Goal: Information Seeking & Learning: Learn about a topic

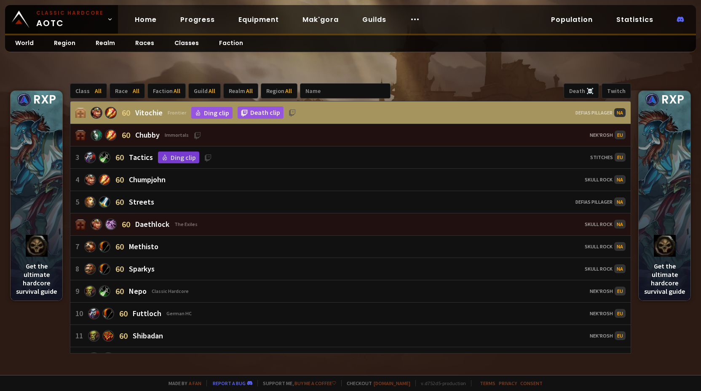
scroll to position [306, 0]
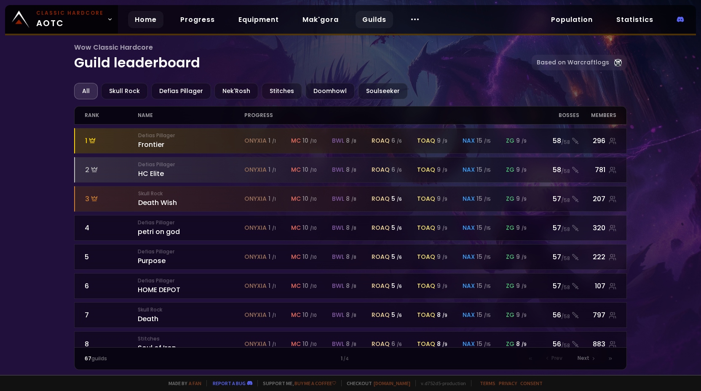
click at [140, 12] on link "Home" at bounding box center [145, 19] width 35 height 17
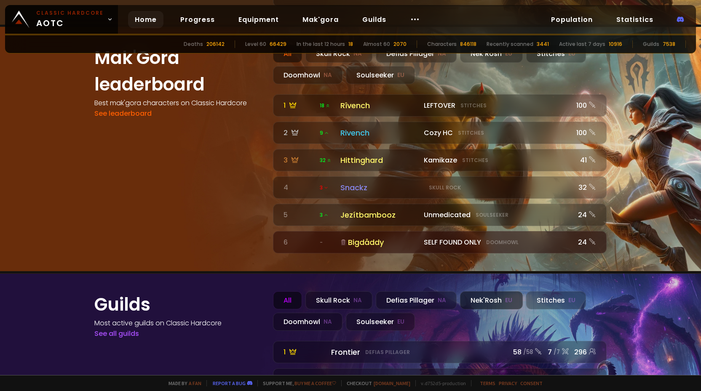
click at [505, 296] on small "EU" at bounding box center [508, 300] width 7 height 8
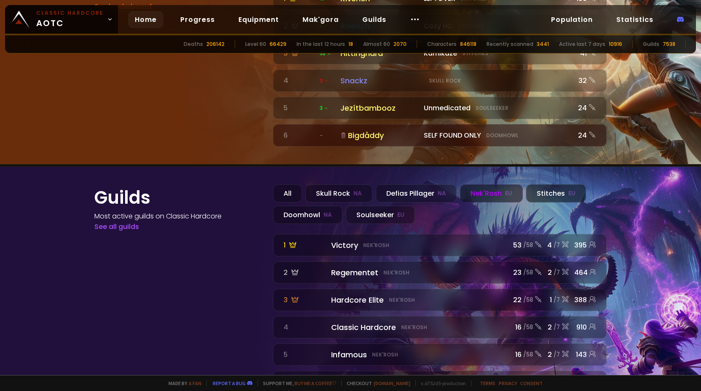
click at [546, 184] on div "Stitches EU" at bounding box center [556, 193] width 60 height 18
click at [505, 189] on small "EU" at bounding box center [508, 193] width 7 height 8
click at [380, 206] on div "Soulseeker EU" at bounding box center [380, 215] width 69 height 18
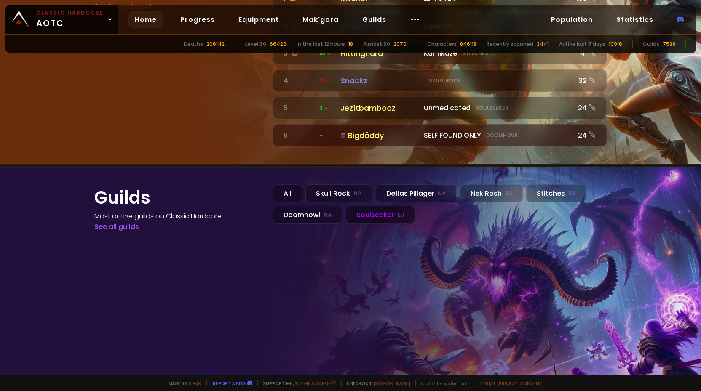
click at [380, 206] on div "Soulseeker EU" at bounding box center [380, 215] width 69 height 18
click at [314, 206] on div "Doomhowl NA" at bounding box center [307, 215] width 69 height 18
click at [334, 184] on div "Skull Rock NA" at bounding box center [338, 193] width 67 height 18
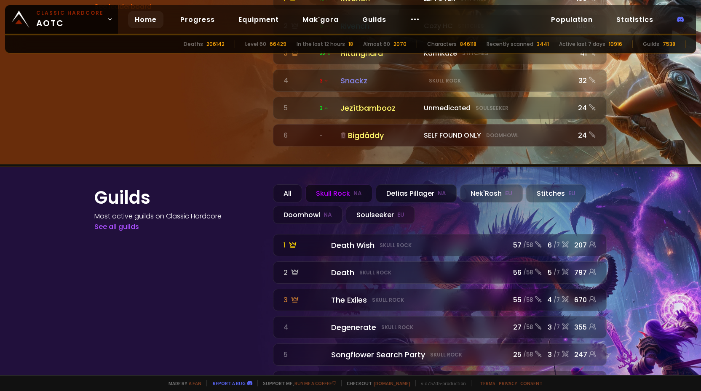
click at [392, 184] on div "Defias Pillager NA" at bounding box center [416, 193] width 81 height 18
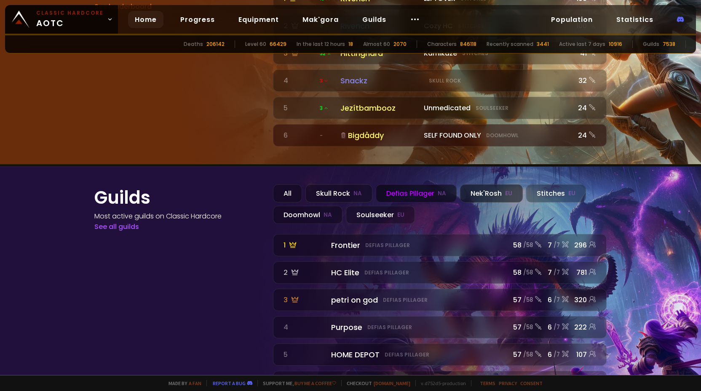
click at [475, 184] on div "Nek'Rosh EU" at bounding box center [491, 193] width 63 height 18
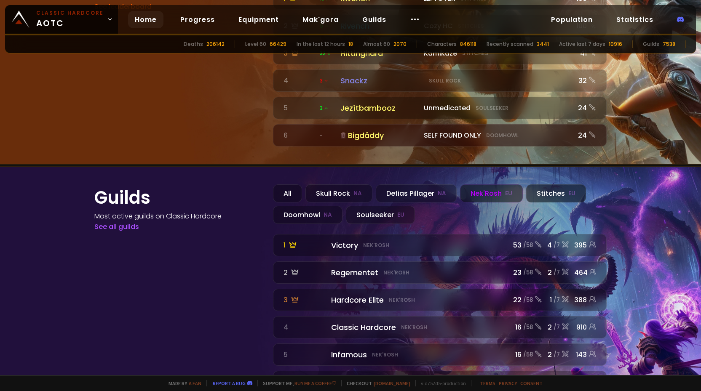
click at [541, 184] on div "Stitches EU" at bounding box center [556, 193] width 60 height 18
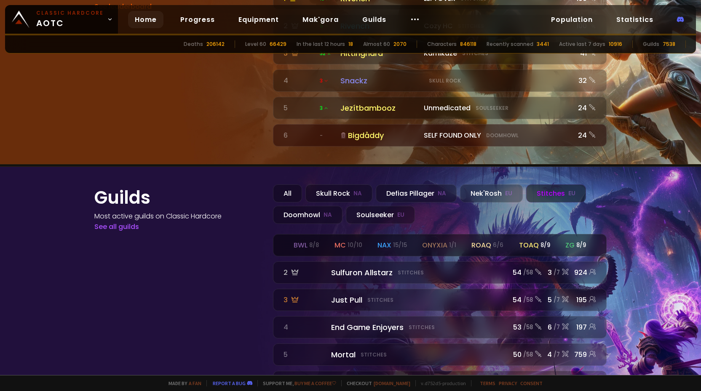
click at [455, 235] on div "bwl 8 / 8 mc 10 / 10 nax 15 / 15 onyxia 1 / 1 roaq 6 / 6 toaq 8 / 9 zg 8 / 9" at bounding box center [439, 245] width 333 height 21
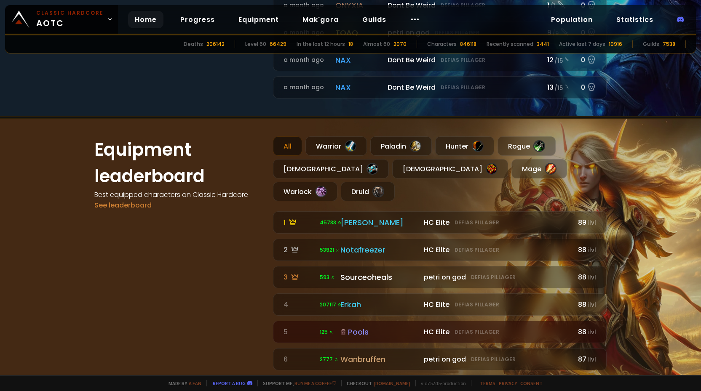
scroll to position [461, 0]
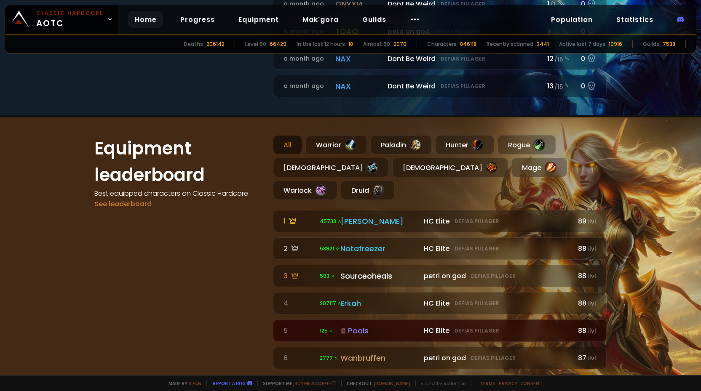
click at [345, 328] on icon at bounding box center [343, 331] width 6 height 6
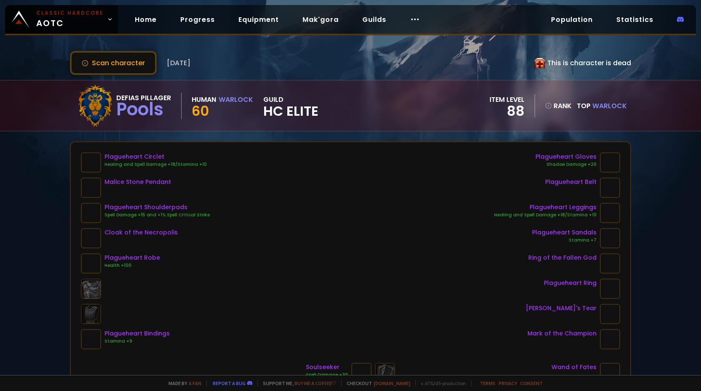
scroll to position [11, 0]
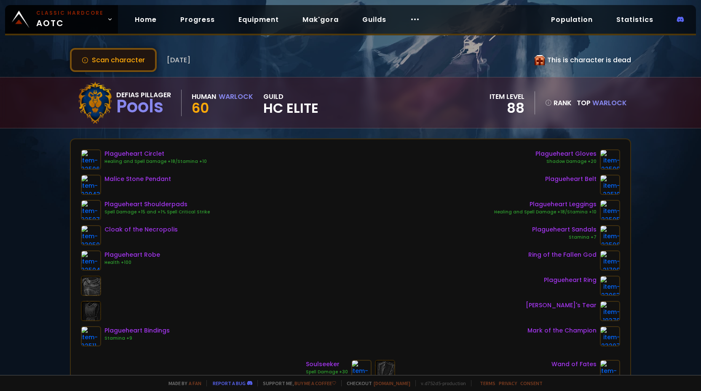
click at [123, 63] on button "Scan character" at bounding box center [113, 60] width 87 height 24
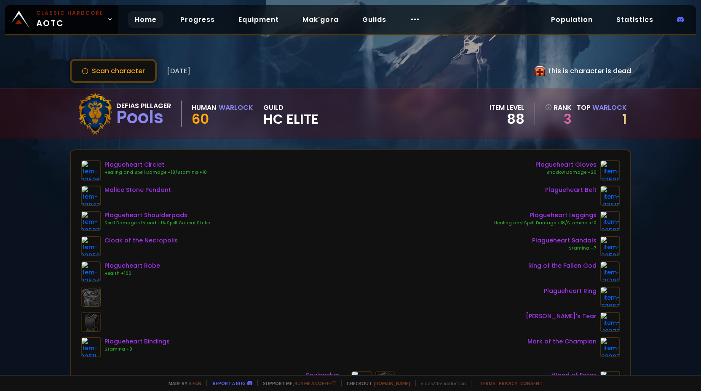
click at [145, 19] on link "Home" at bounding box center [145, 19] width 35 height 17
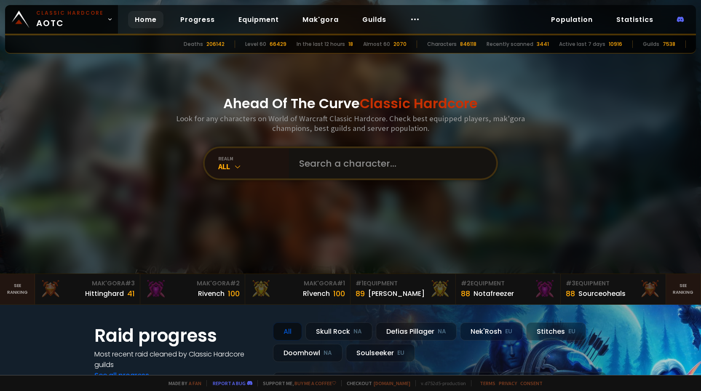
click at [331, 166] on input "text" at bounding box center [390, 163] width 192 height 30
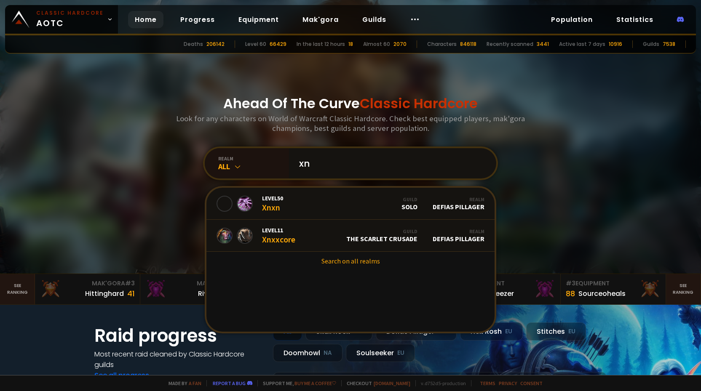
type input "x"
